Goal: Task Accomplishment & Management: Manage account settings

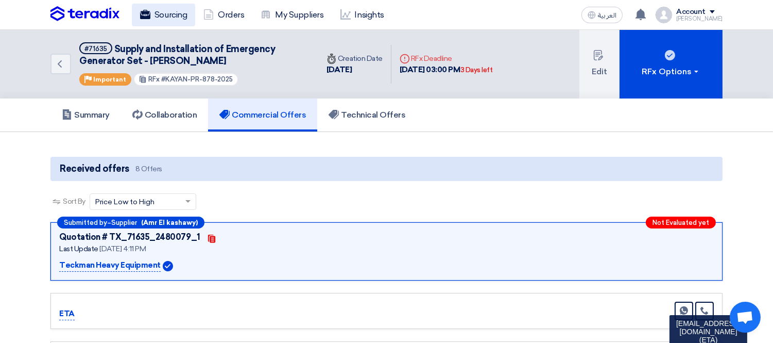
click at [164, 7] on link "Sourcing" at bounding box center [163, 15] width 63 height 23
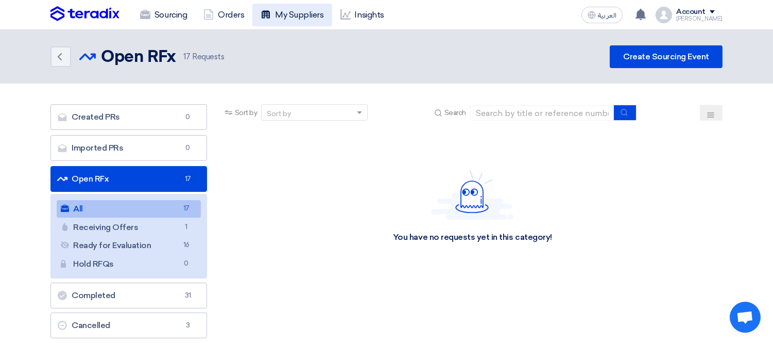
click at [296, 16] on link "My Suppliers" at bounding box center [291, 15] width 79 height 23
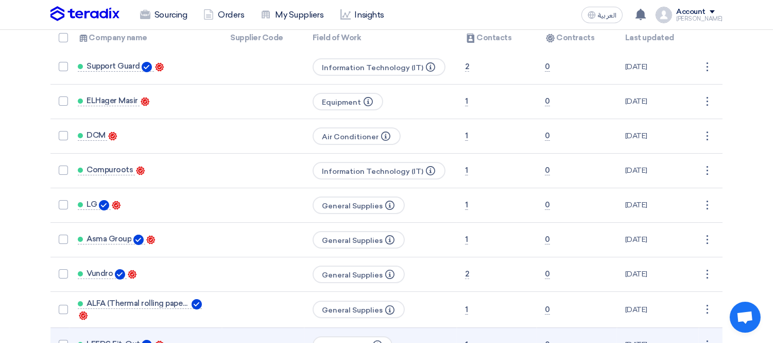
scroll to position [229, 0]
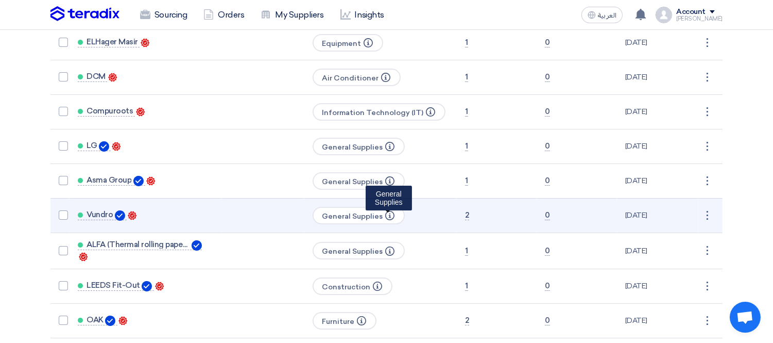
click at [385, 211] on use at bounding box center [389, 215] width 9 height 9
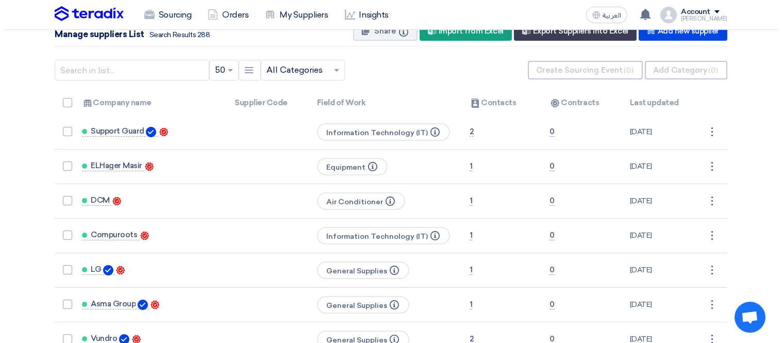
scroll to position [0, 0]
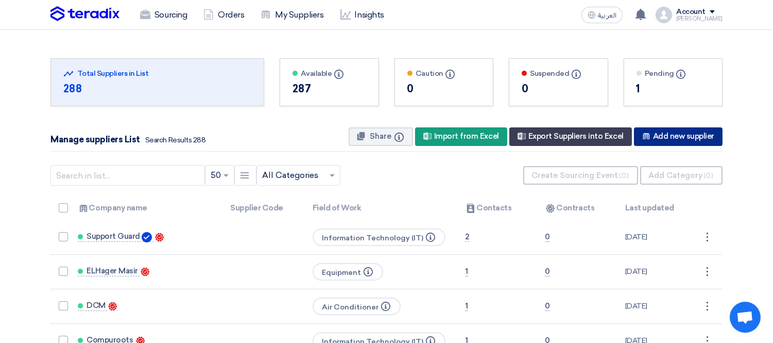
click at [665, 138] on div "New Supplier Add new supplier" at bounding box center [678, 136] width 89 height 19
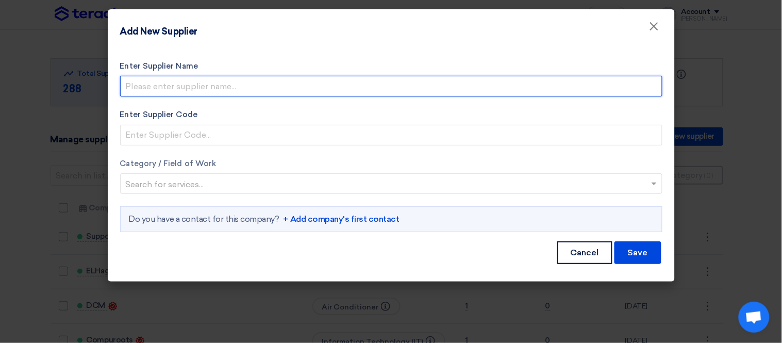
click at [211, 82] on input "Enter Supplier Name" at bounding box center [391, 86] width 542 height 21
type input "ELMAQSUOD for generator"
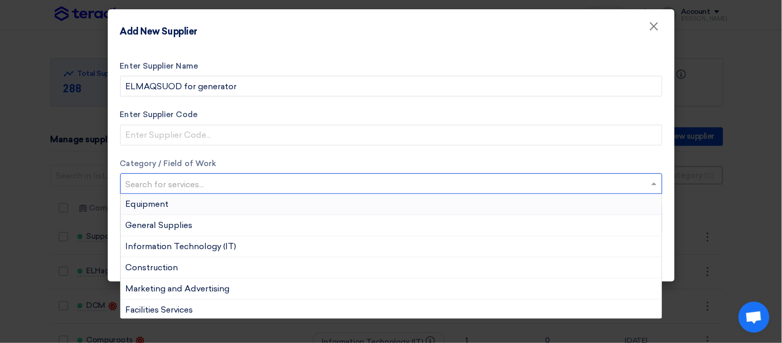
click at [153, 181] on input "text" at bounding box center [386, 184] width 520 height 17
click at [163, 199] on span "Equipment" at bounding box center [147, 204] width 43 height 10
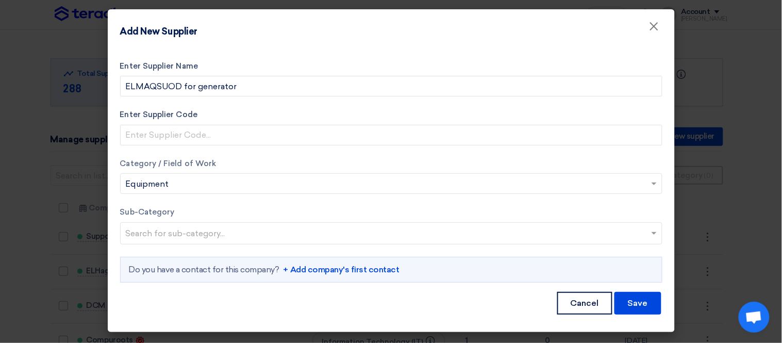
click at [186, 232] on input "text" at bounding box center [392, 234] width 533 height 17
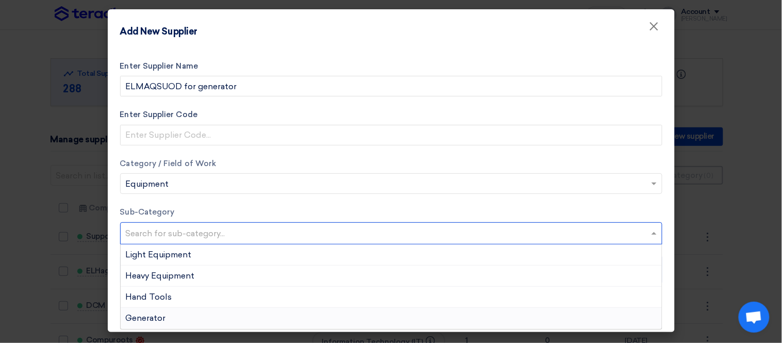
click at [183, 317] on div "Generator" at bounding box center [391, 318] width 541 height 21
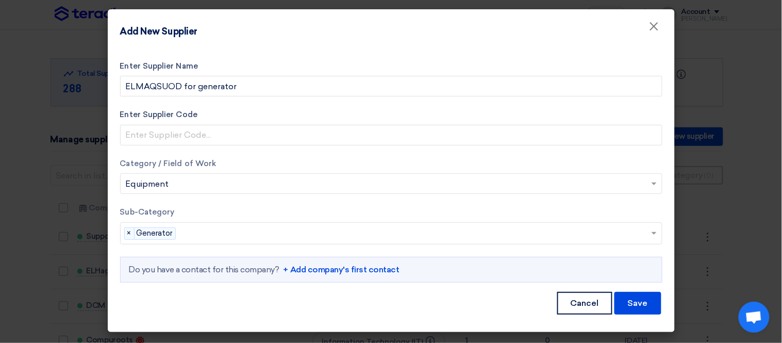
click at [351, 271] on link "+ Add company's first contact" at bounding box center [341, 269] width 116 height 12
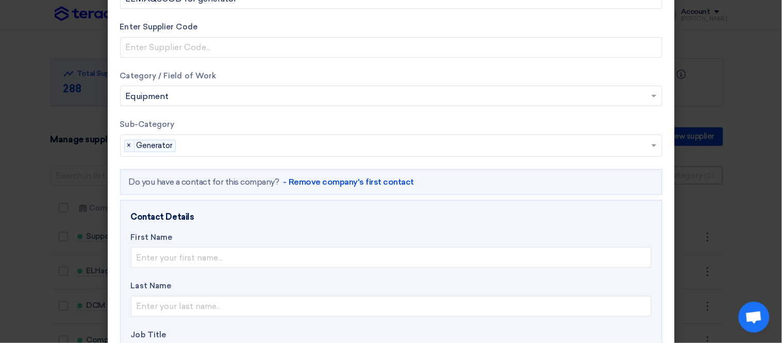
scroll to position [114, 0]
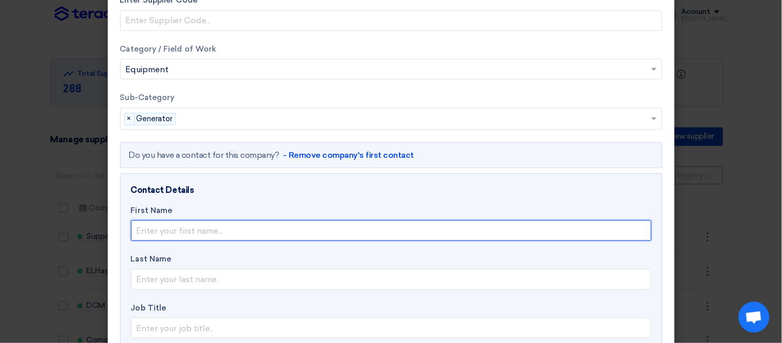
click at [202, 234] on input "text" at bounding box center [391, 230] width 520 height 21
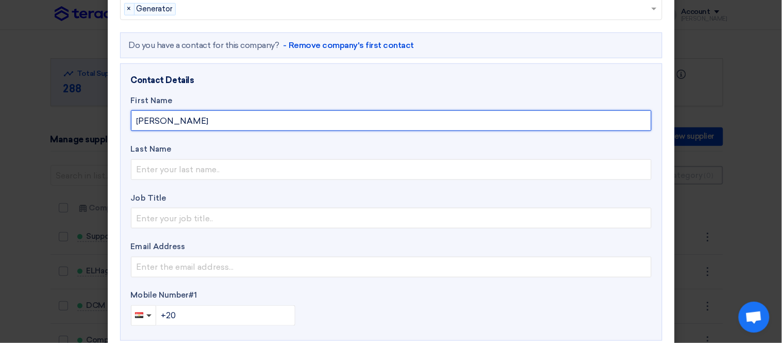
scroll to position [229, 0]
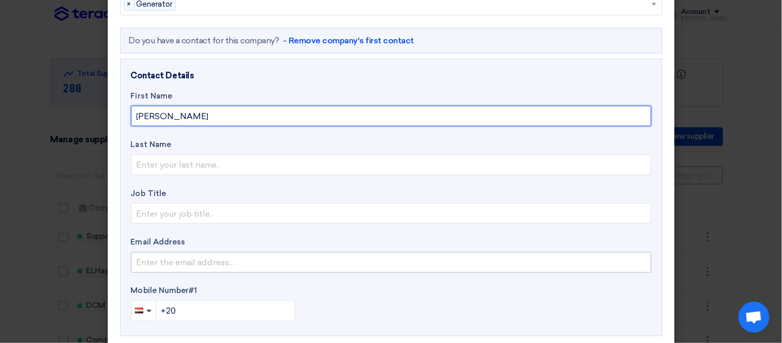
type input "[PERSON_NAME]"
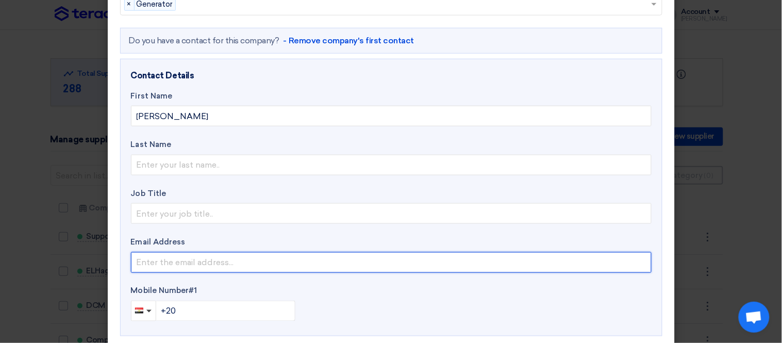
click at [187, 261] on input "email" at bounding box center [391, 262] width 520 height 21
type input "[EMAIL_ADDRESS][DOMAIN_NAME]"
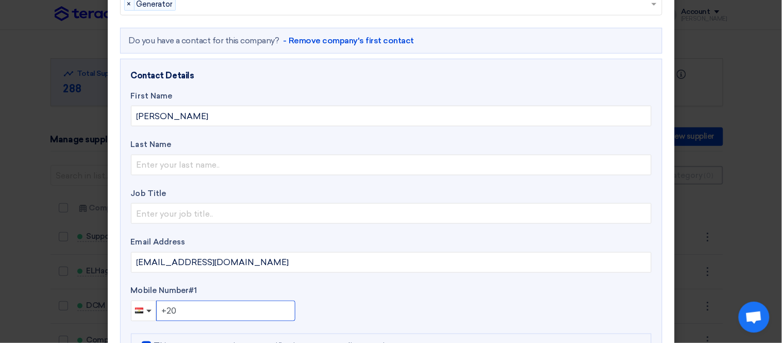
click at [223, 308] on input "+20" at bounding box center [225, 310] width 139 height 21
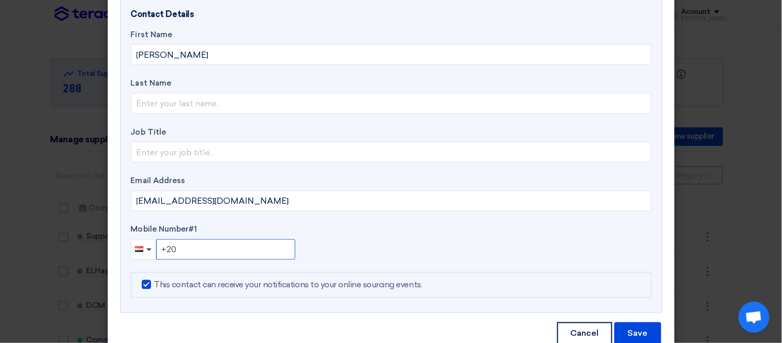
scroll to position [317, 0]
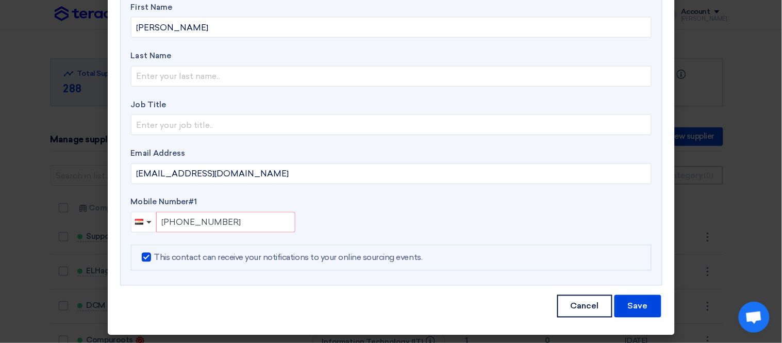
type input "[PHONE_NUMBER]"
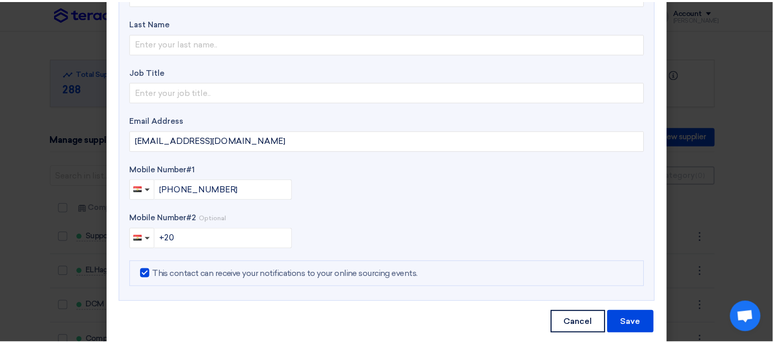
scroll to position [366, 0]
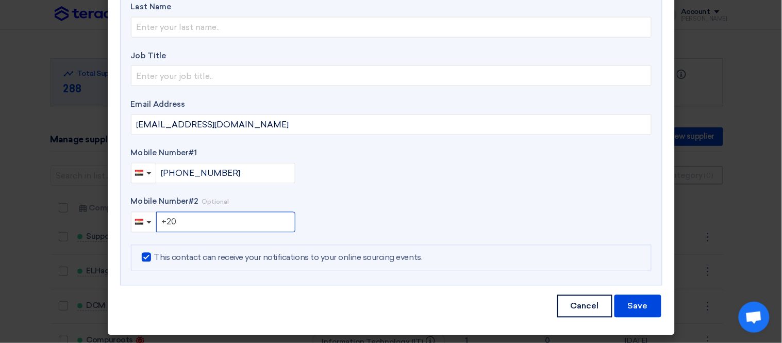
click at [224, 228] on input "+20" at bounding box center [225, 222] width 139 height 21
type input "[PHONE_NUMBER]"
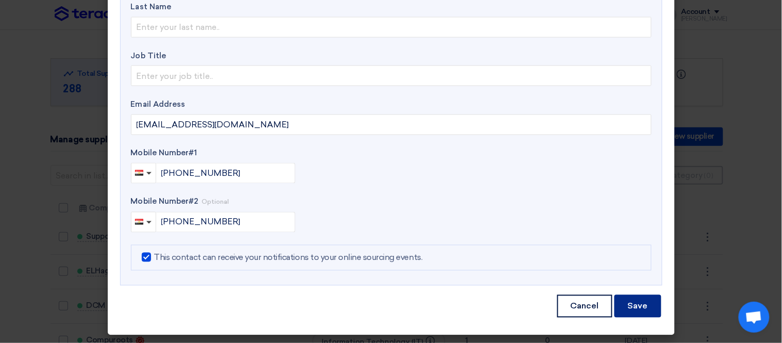
click at [634, 305] on button "Save" at bounding box center [637, 306] width 47 height 23
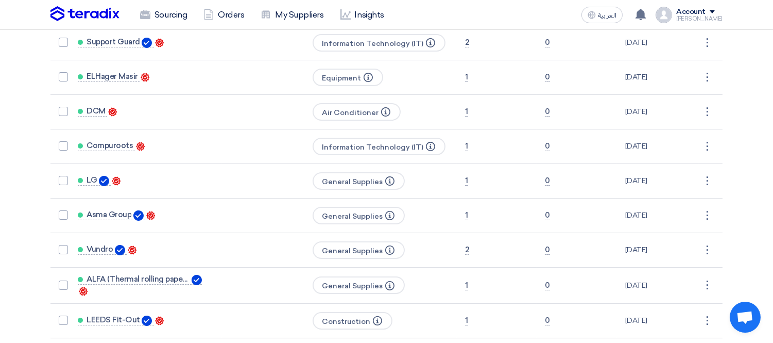
scroll to position [0, 0]
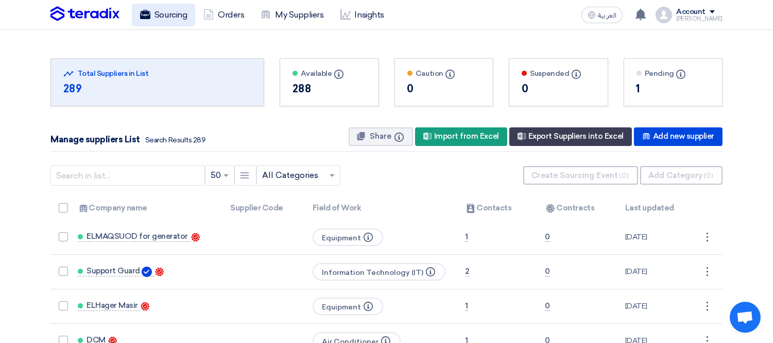
click at [155, 12] on link "Sourcing" at bounding box center [163, 15] width 63 height 23
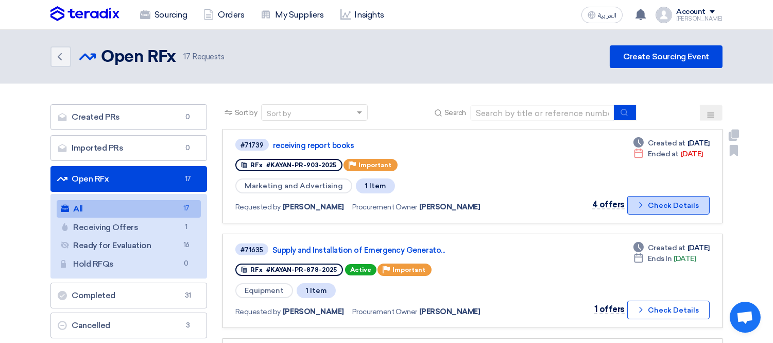
click at [655, 196] on button "Check details Check Details" at bounding box center [669, 205] width 82 height 19
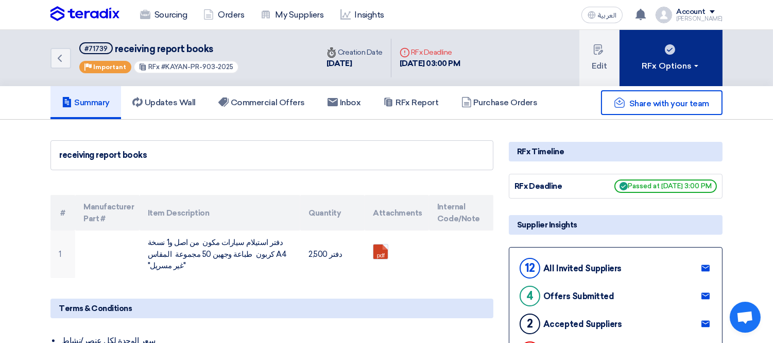
click at [669, 64] on div "RFx Options" at bounding box center [672, 66] width 58 height 12
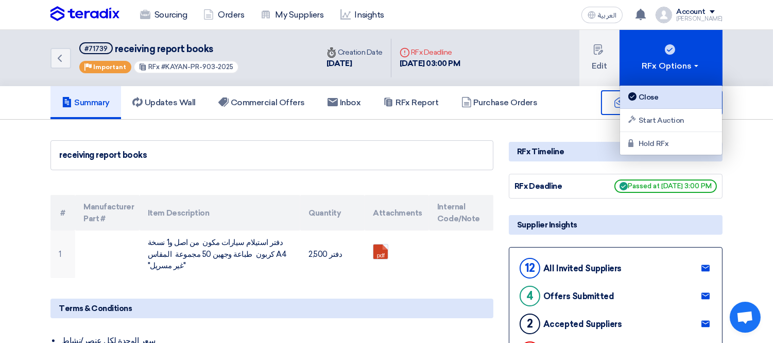
click at [653, 98] on div "Close" at bounding box center [672, 97] width 90 height 12
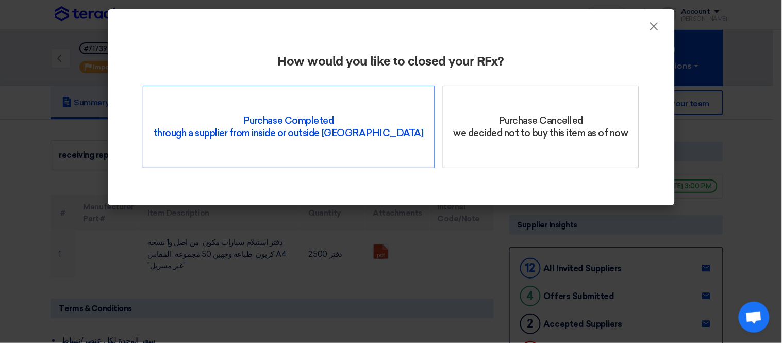
click at [318, 112] on div "Purchase Completed through a supplier from inside or outside Teradix" at bounding box center [289, 127] width 292 height 82
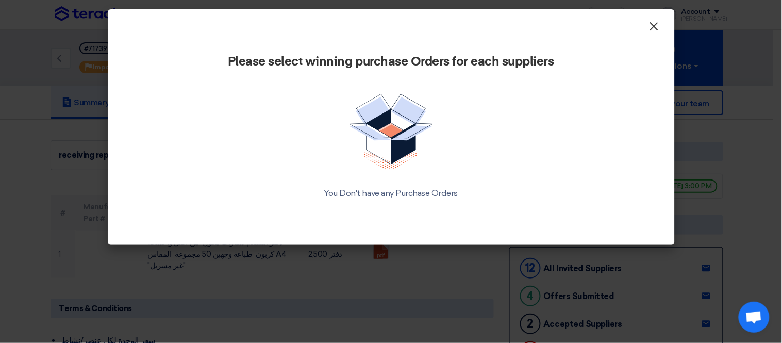
click at [660, 26] on button "×" at bounding box center [653, 26] width 27 height 21
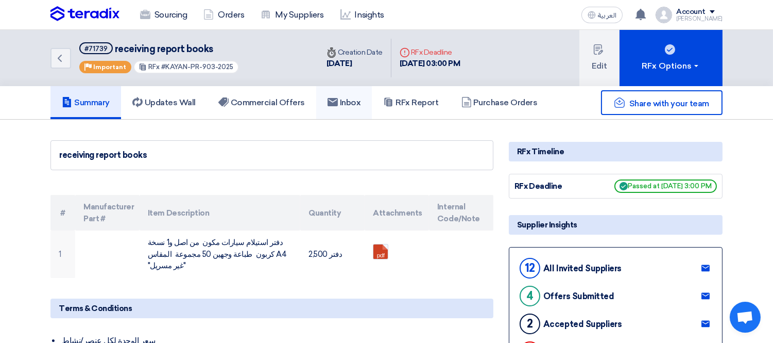
click at [345, 104] on h5 "Inbox" at bounding box center [344, 102] width 33 height 10
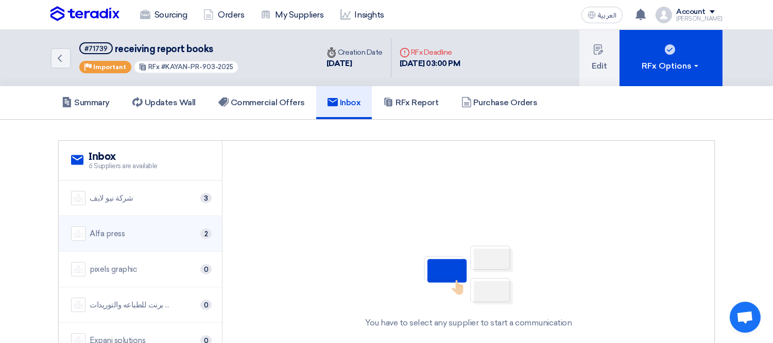
click at [150, 226] on div "Alfa press 2" at bounding box center [140, 233] width 139 height 14
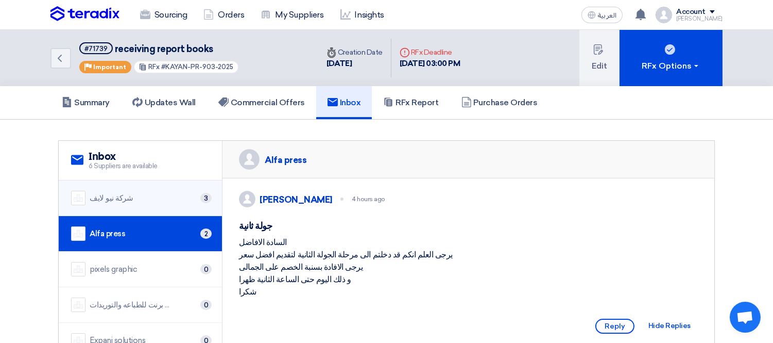
click at [134, 189] on li "شركة نيو لايف 3" at bounding box center [140, 198] width 163 height 36
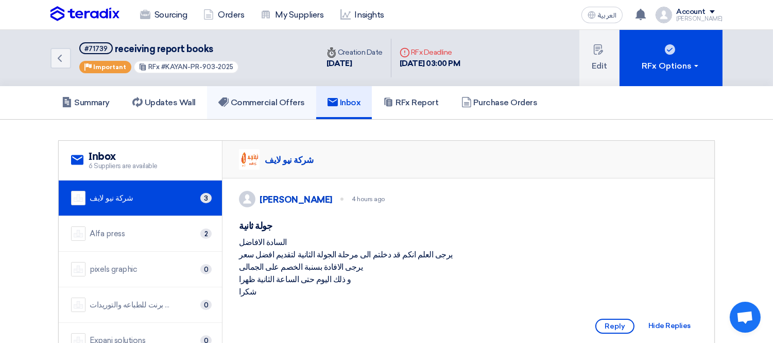
click at [272, 95] on link "Commercial Offers" at bounding box center [261, 102] width 109 height 33
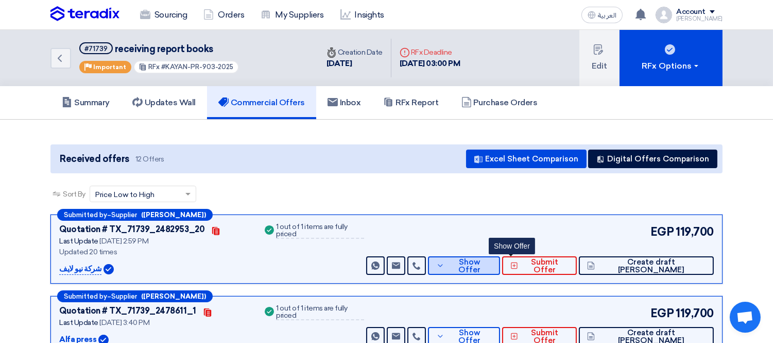
click at [492, 263] on span "Show Offer" at bounding box center [469, 265] width 45 height 15
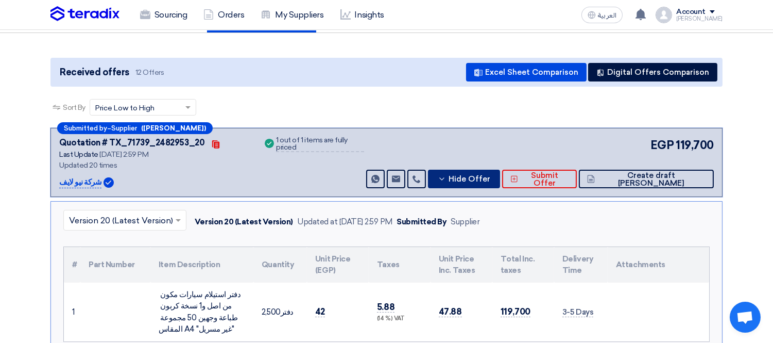
scroll to position [114, 0]
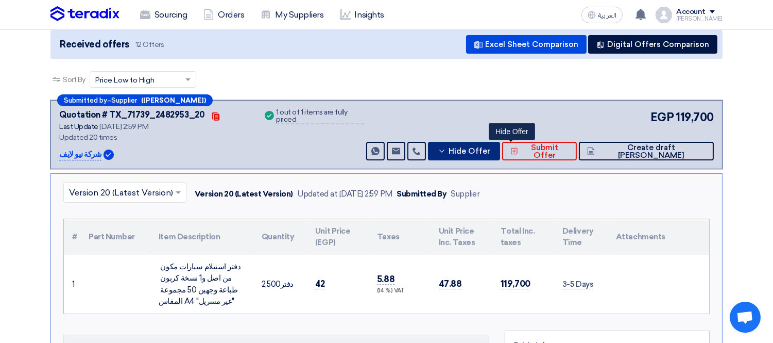
click at [491, 151] on span "Hide Offer" at bounding box center [470, 151] width 42 height 8
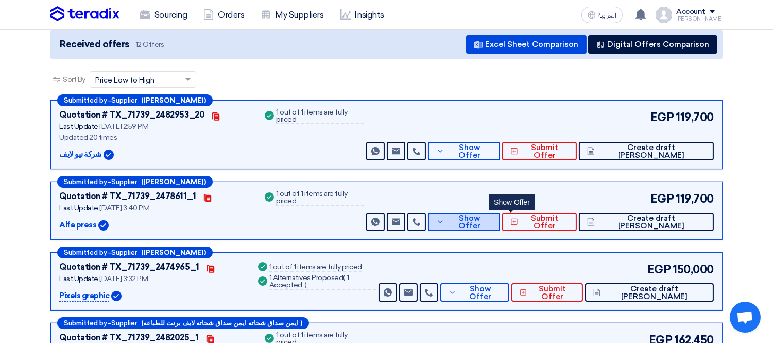
click at [492, 220] on span "Show Offer" at bounding box center [469, 221] width 45 height 15
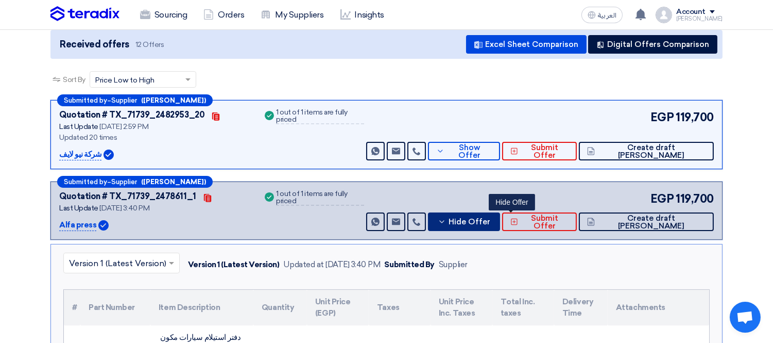
click at [491, 220] on span "Hide Offer" at bounding box center [470, 222] width 42 height 8
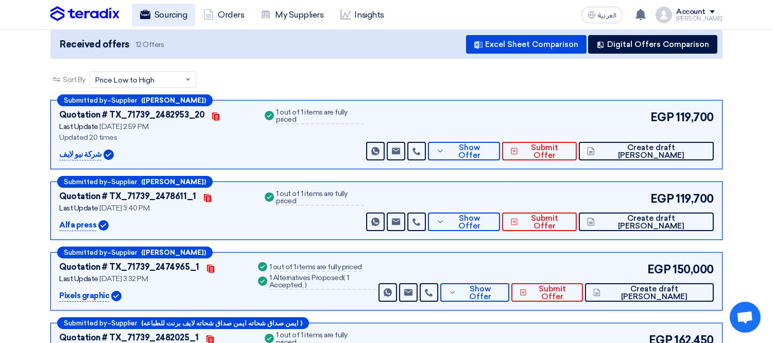
click at [171, 8] on link "Sourcing" at bounding box center [163, 15] width 63 height 23
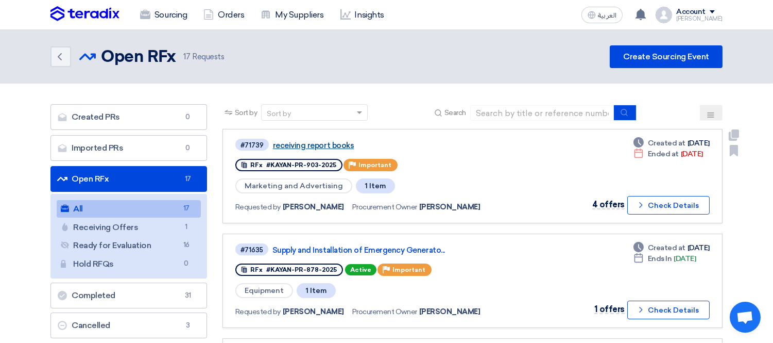
scroll to position [114, 0]
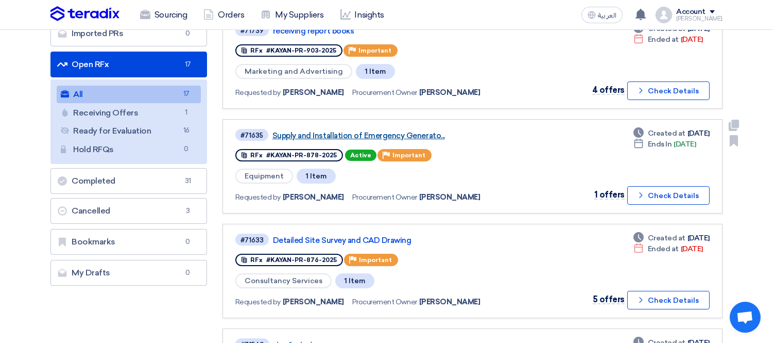
click at [382, 131] on link "Supply and Installation of Emergency Generato..." at bounding box center [402, 135] width 258 height 9
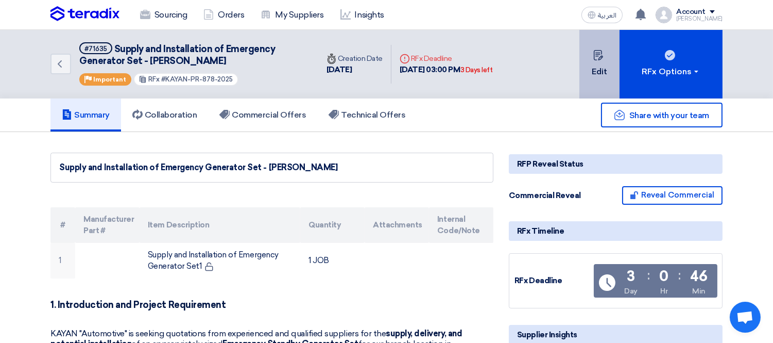
click at [600, 57] on use at bounding box center [598, 55] width 9 height 10
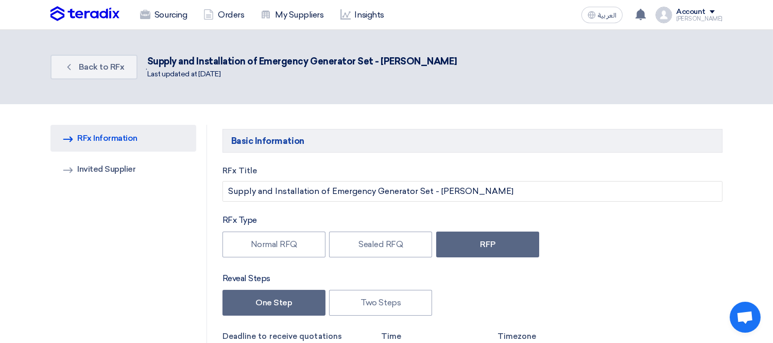
type input "[DATE]"
type input "03"
type input "00"
click at [123, 166] on link "Invited Suppliers Invited Supplier" at bounding box center [123, 169] width 146 height 27
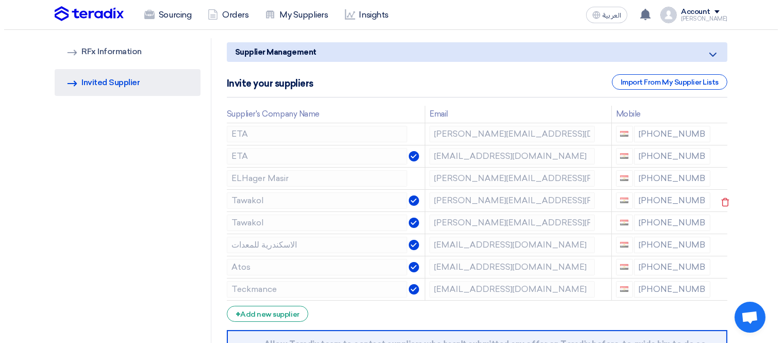
scroll to position [114, 0]
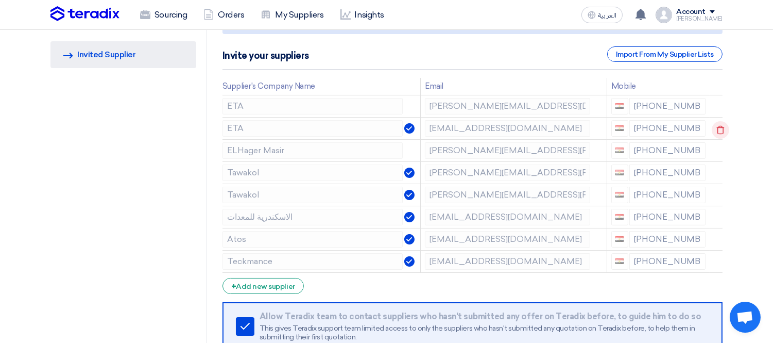
click at [720, 125] on icon at bounding box center [721, 130] width 18 height 18
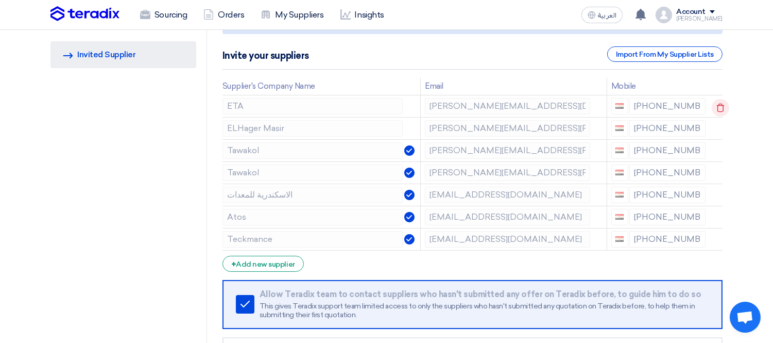
click at [721, 103] on use at bounding box center [721, 107] width 8 height 9
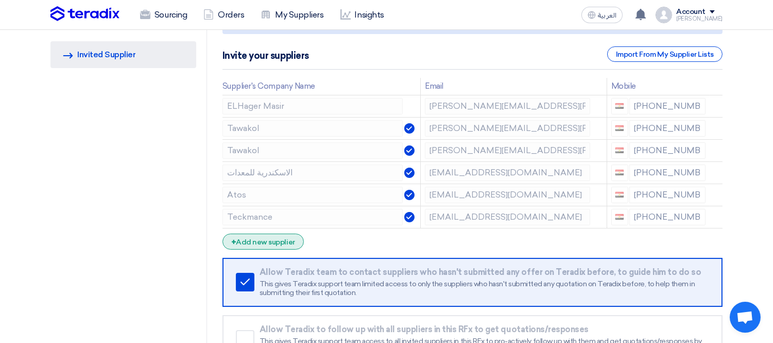
click at [263, 237] on div "+ Add new supplier" at bounding box center [263, 241] width 81 height 16
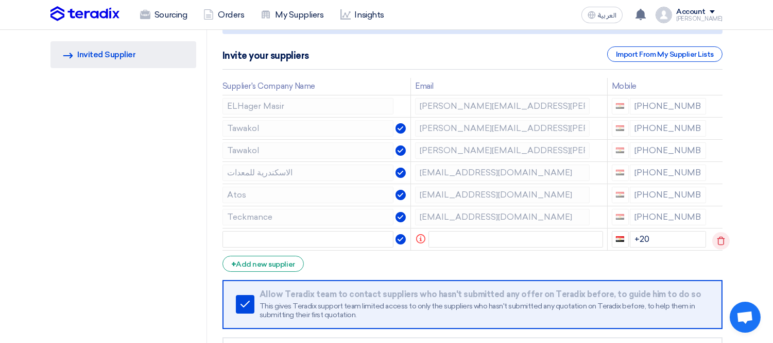
click at [716, 238] on icon at bounding box center [722, 241] width 18 height 18
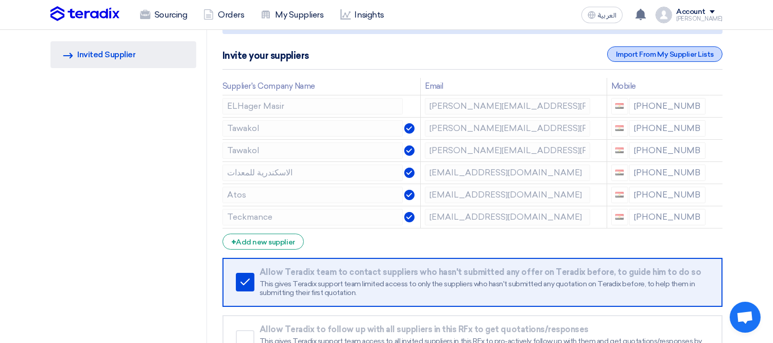
click at [674, 54] on div "Import From My Supplier Lists" at bounding box center [665, 53] width 115 height 15
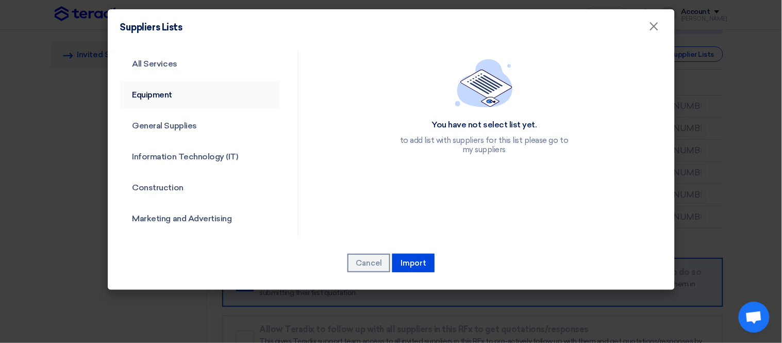
click at [154, 89] on link "Equipment" at bounding box center [200, 94] width 160 height 27
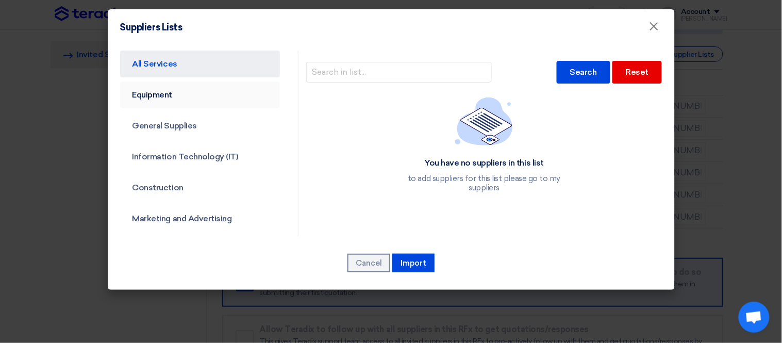
click at [195, 95] on link "Equipment" at bounding box center [200, 94] width 160 height 27
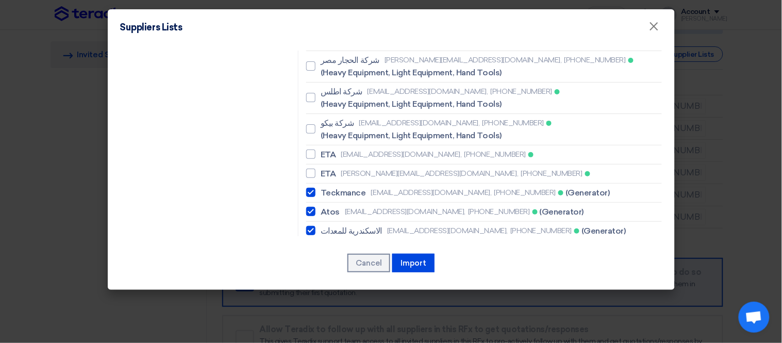
scroll to position [1938, 0]
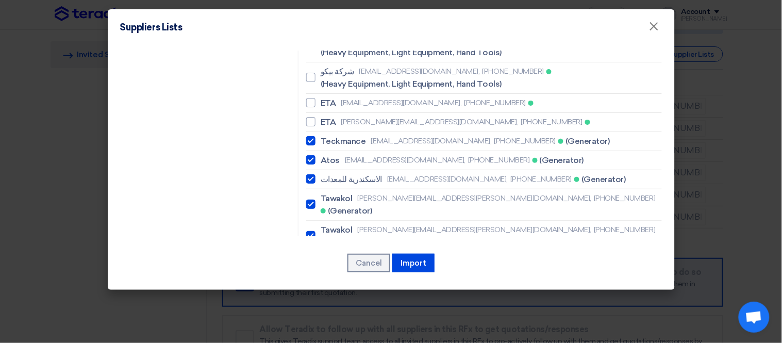
click at [307, 294] on div at bounding box center [310, 298] width 9 height 9
click at [320, 295] on input "ELMAQSUOD for generator [EMAIL_ADDRESS][DOMAIN_NAME], [PHONE_NUMBER] (Generator)" at bounding box center [323, 298] width 7 height 7
checkbox input "true"
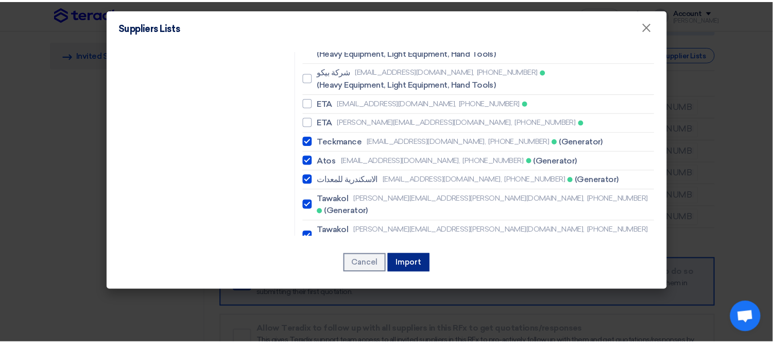
scroll to position [1926, 0]
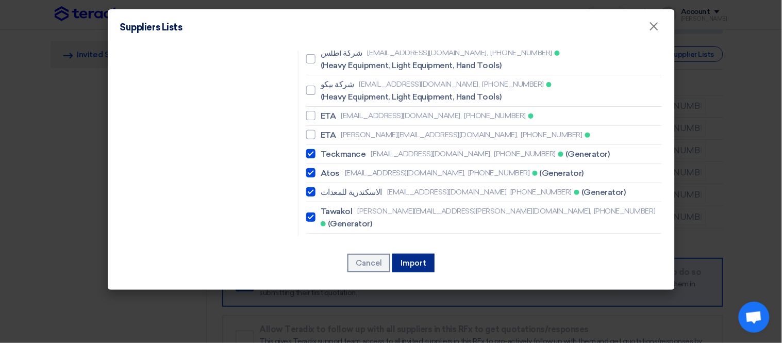
click at [419, 264] on button "Import" at bounding box center [413, 263] width 42 height 19
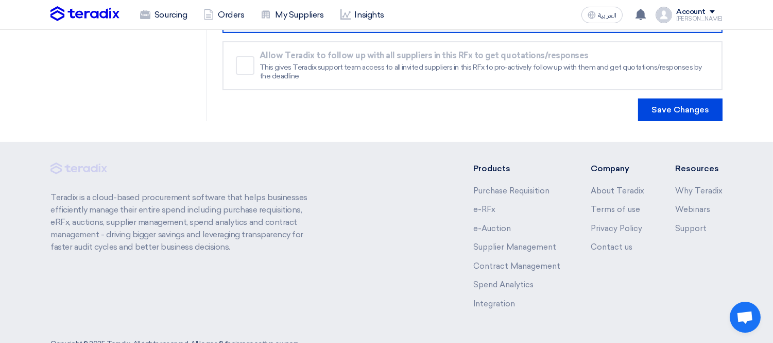
scroll to position [438, 0]
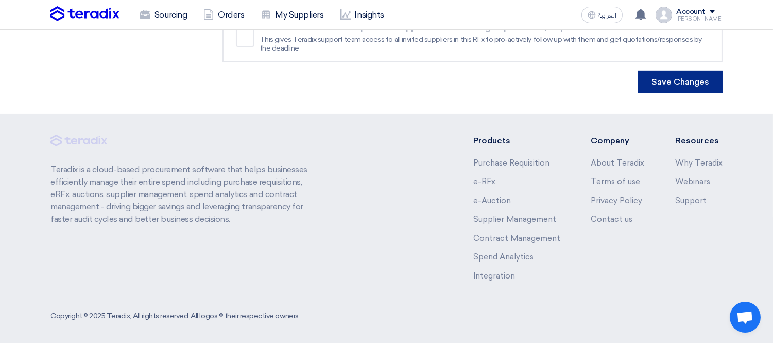
click at [668, 80] on button "Save Changes" at bounding box center [680, 82] width 85 height 23
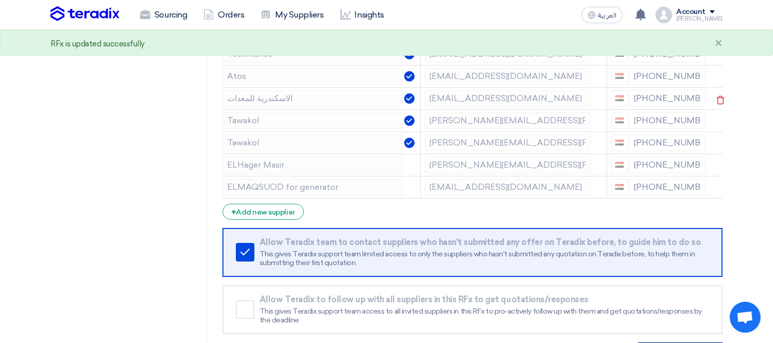
scroll to position [0, 0]
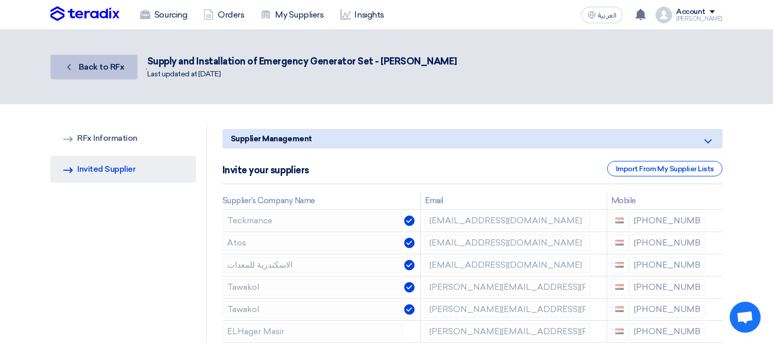
click at [91, 63] on span "Back to RFx" at bounding box center [102, 67] width 46 height 10
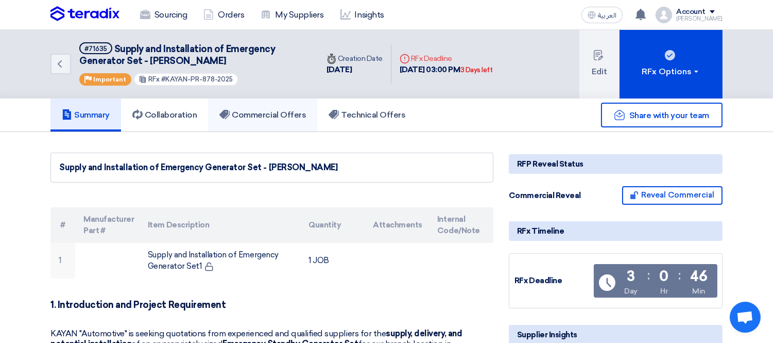
click at [271, 106] on link "Commercial Offers" at bounding box center [262, 114] width 109 height 33
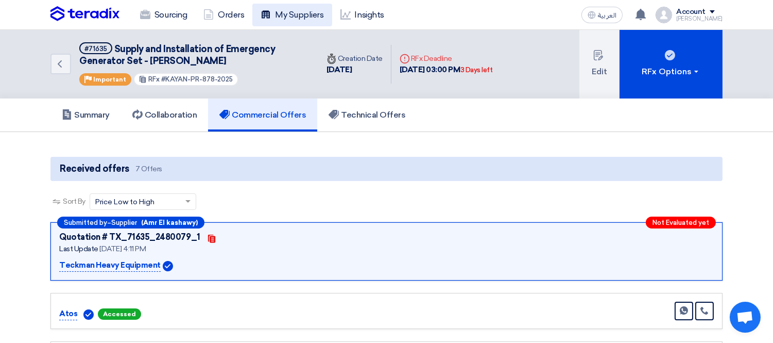
click at [300, 13] on link "My Suppliers" at bounding box center [291, 15] width 79 height 23
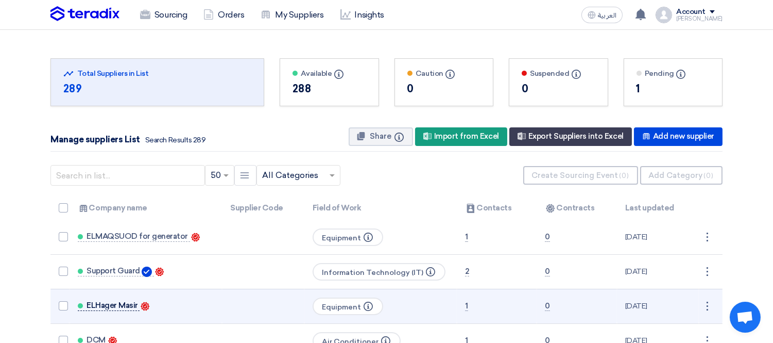
click at [106, 304] on span "ELHager Masir" at bounding box center [113, 305] width 52 height 8
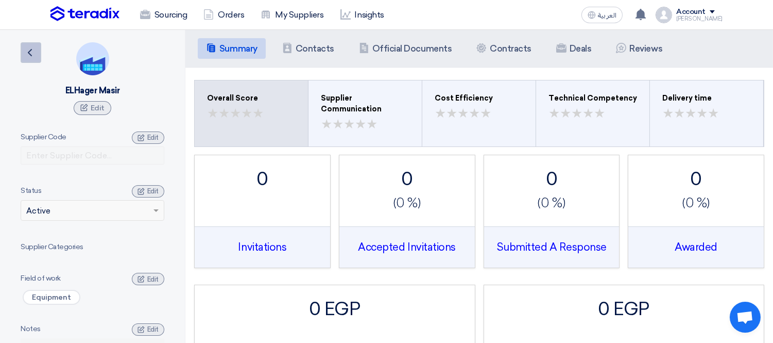
click at [32, 50] on icon "Back" at bounding box center [30, 52] width 12 height 12
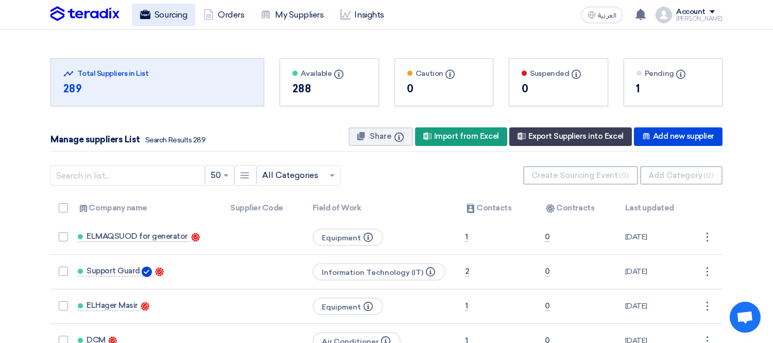
click at [176, 16] on link "Sourcing" at bounding box center [163, 15] width 63 height 23
